Goal: Task Accomplishment & Management: Manage account settings

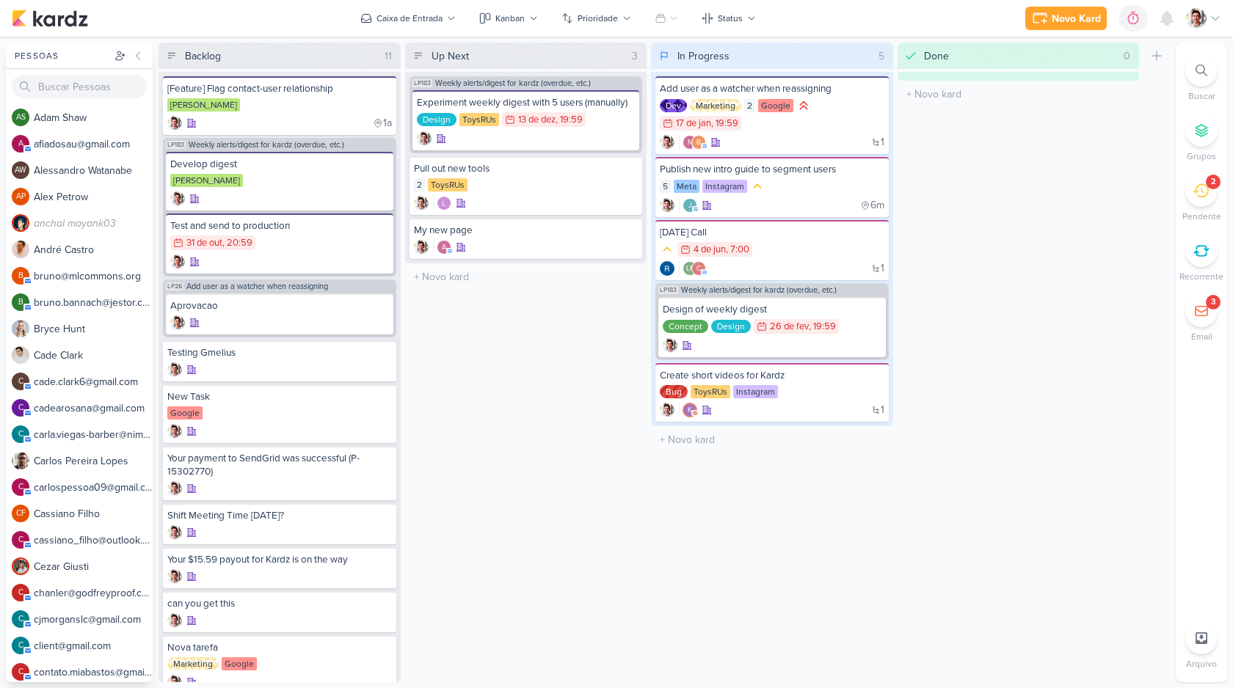
click at [1203, 19] on img at bounding box center [1196, 18] width 21 height 21
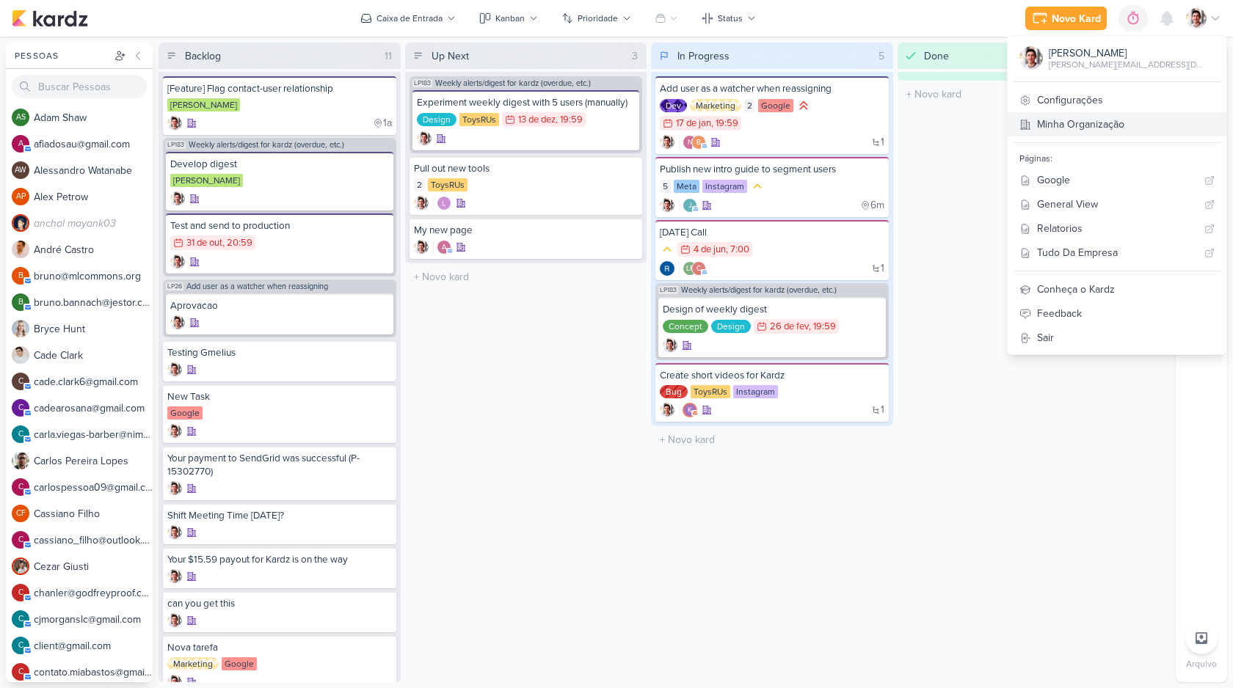
click at [1135, 134] on link "Minha Organização" at bounding box center [1117, 124] width 219 height 24
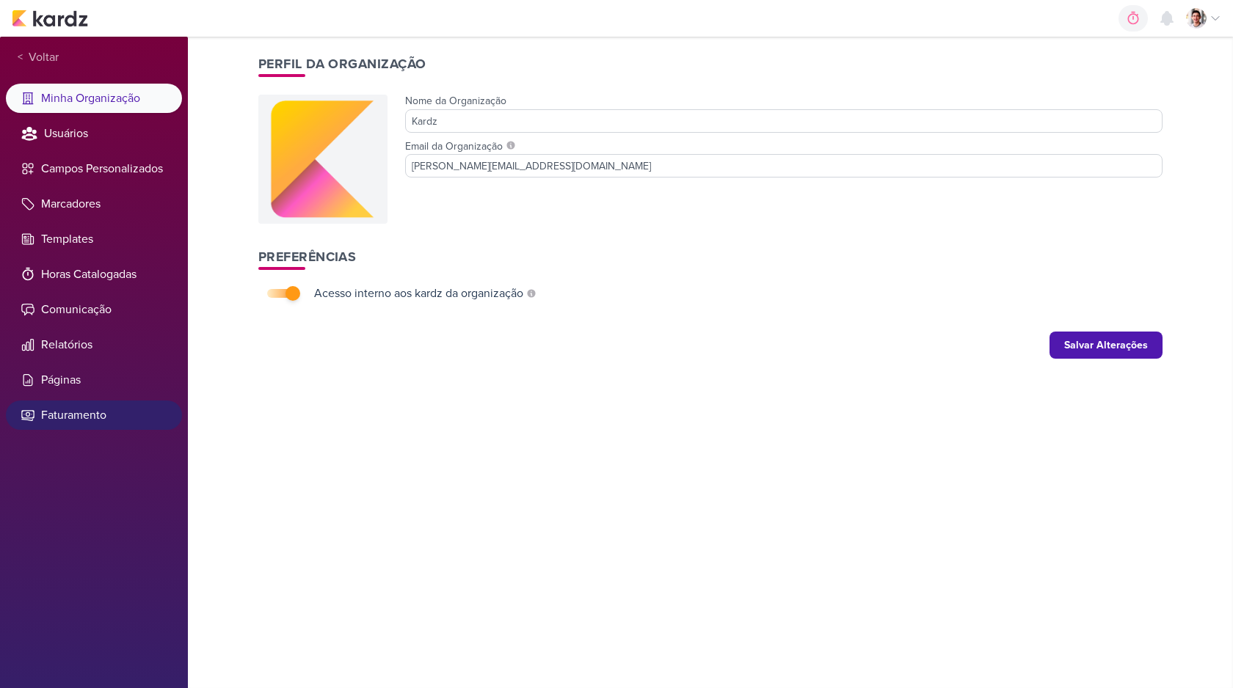
click at [76, 413] on li "Faturamento" at bounding box center [94, 415] width 176 height 29
